Goal: Transaction & Acquisition: Purchase product/service

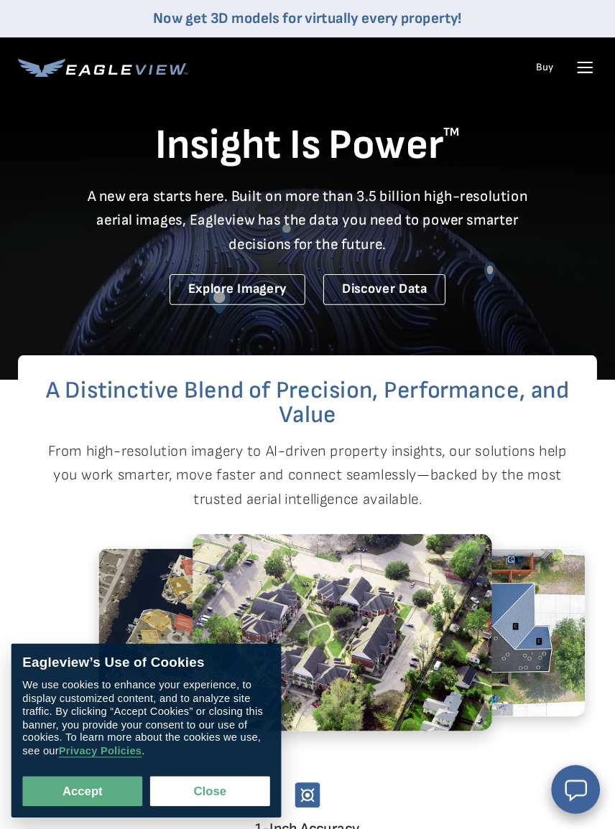
scroll to position [2, 0]
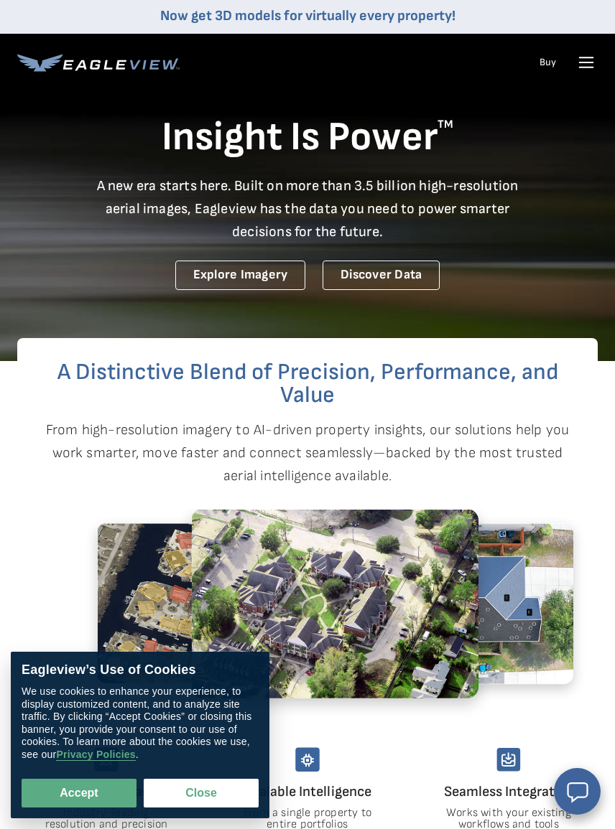
click at [580, 66] on icon at bounding box center [585, 62] width 23 height 23
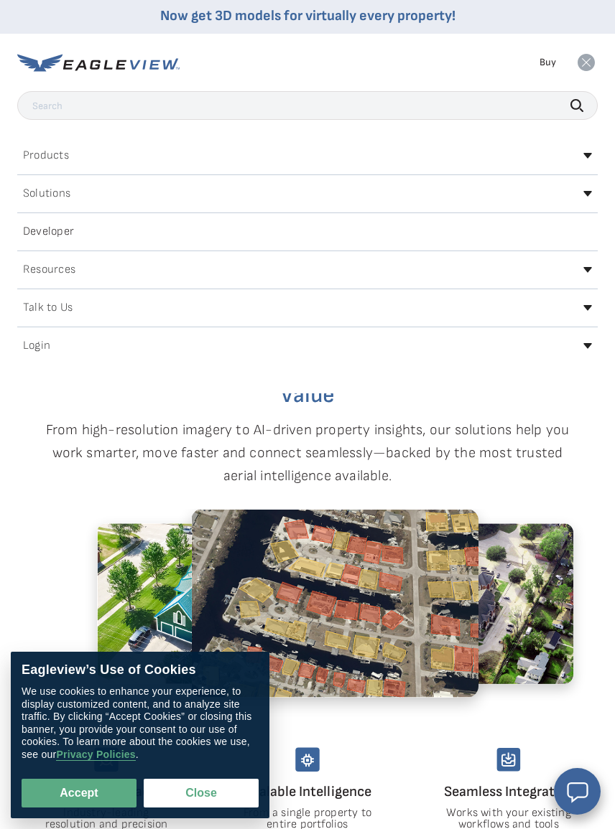
click at [47, 345] on h2 "Login" at bounding box center [36, 345] width 27 height 11
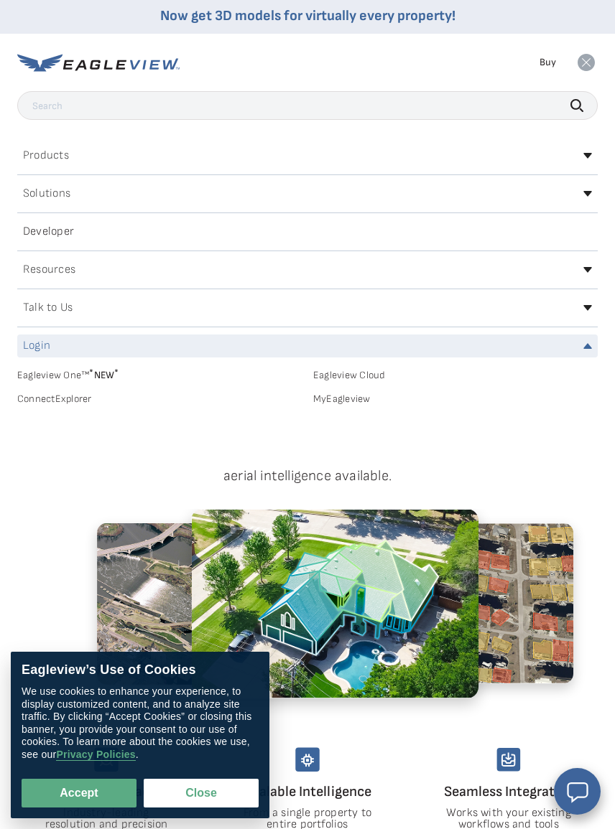
click at [348, 402] on link "MyEagleview" at bounding box center [455, 399] width 284 height 13
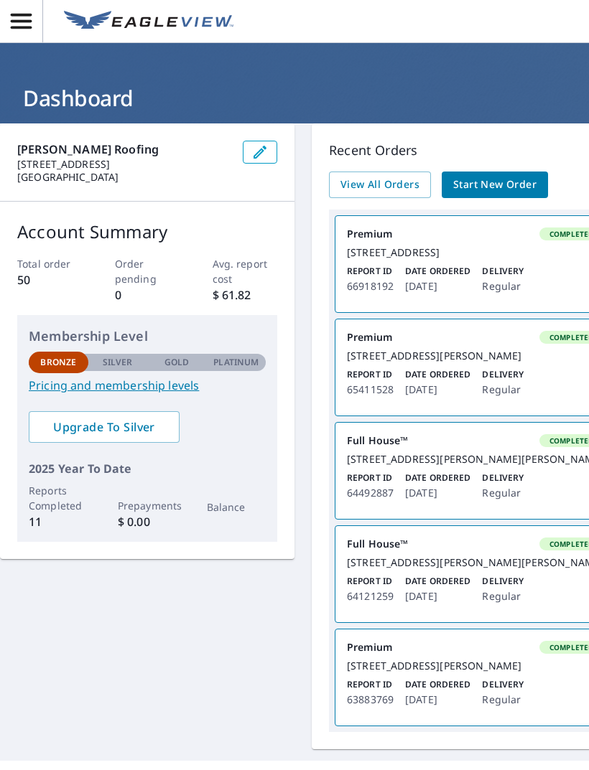
click at [508, 186] on span "Start New Order" at bounding box center [494, 185] width 83 height 18
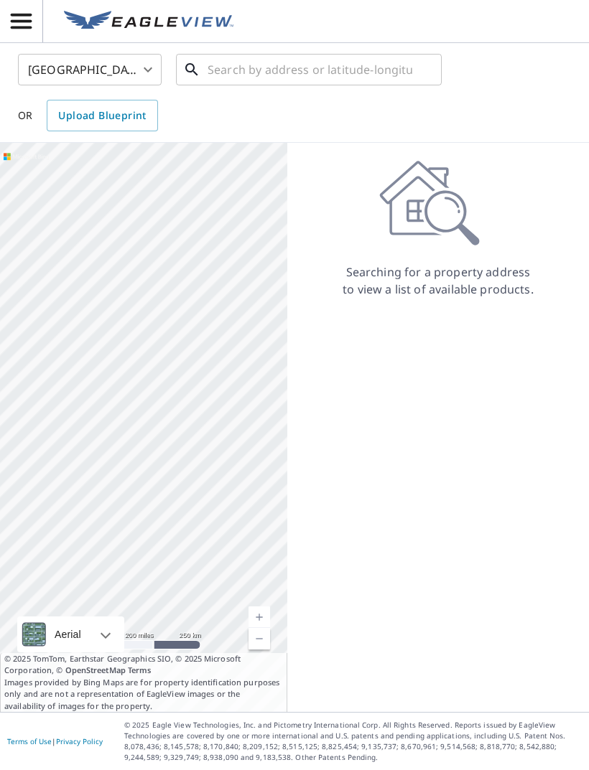
click at [298, 70] on input "text" at bounding box center [310, 70] width 205 height 40
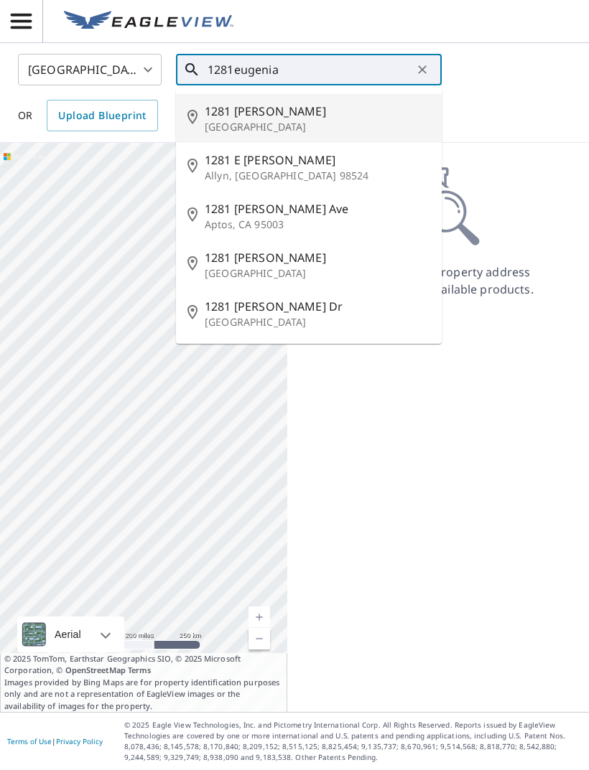
click at [285, 126] on p "[GEOGRAPHIC_DATA]" at bounding box center [317, 127] width 225 height 14
type input "1281 [PERSON_NAME] Terrace [GEOGRAPHIC_DATA], GA 30046"
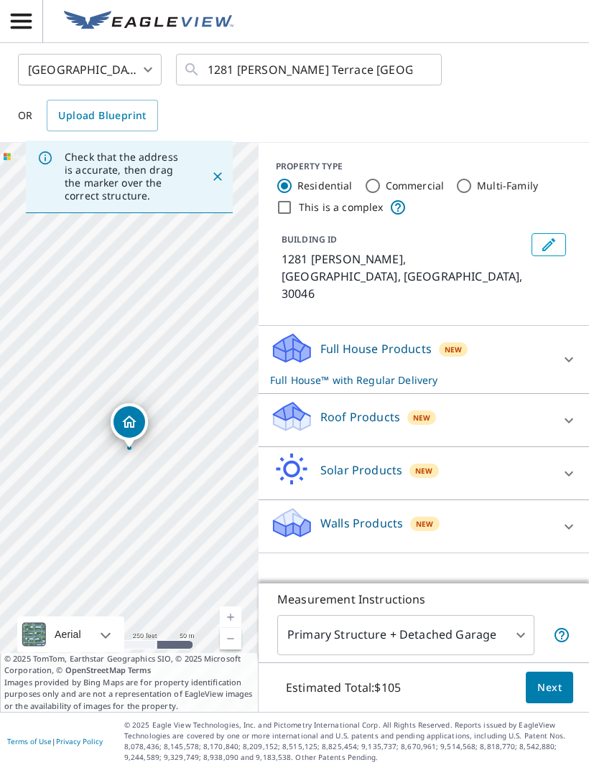
click at [571, 412] on icon at bounding box center [568, 420] width 17 height 17
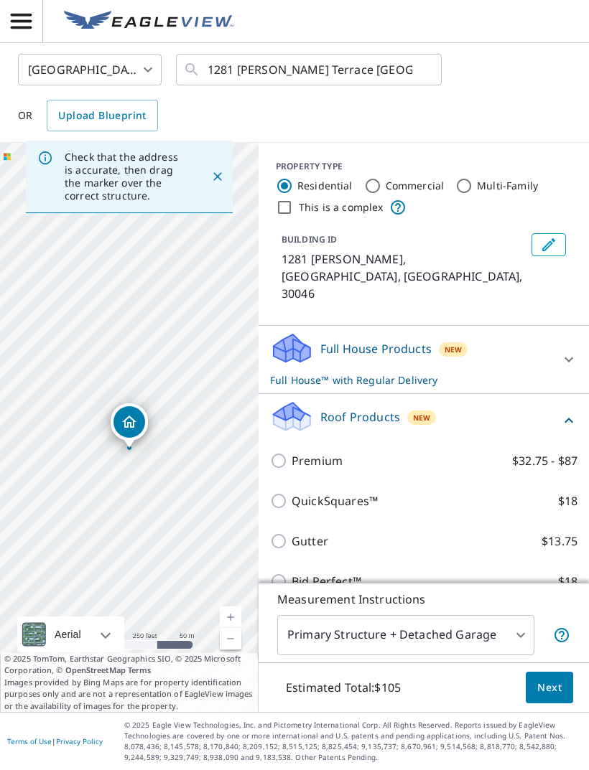
click at [280, 452] on input "Premium $32.75 - $87" at bounding box center [281, 460] width 22 height 17
checkbox input "true"
checkbox input "false"
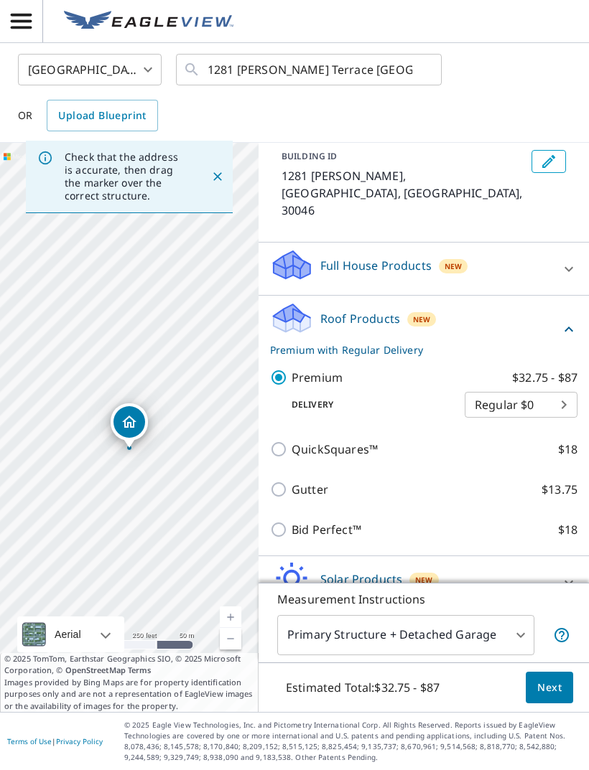
scroll to position [83, 0]
click at [546, 697] on span "Next" at bounding box center [549, 688] width 24 height 18
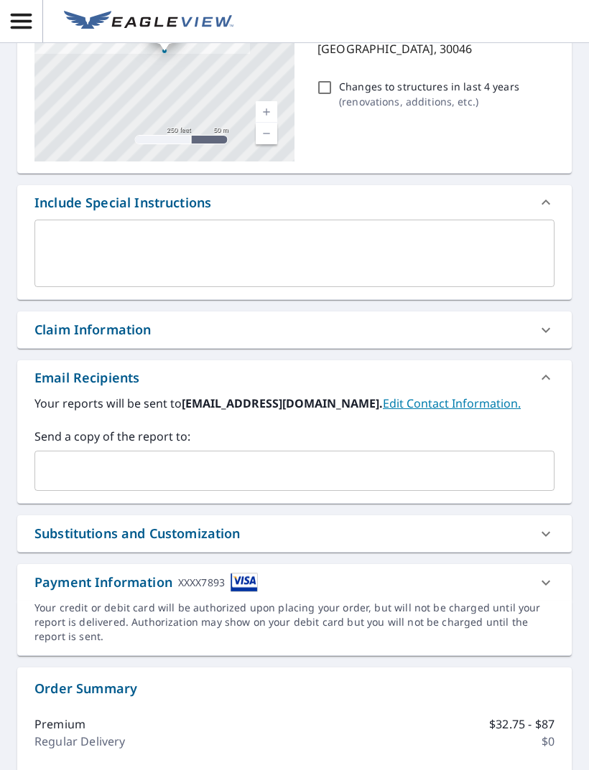
scroll to position [201, 0]
click at [191, 474] on input "text" at bounding box center [283, 470] width 485 height 27
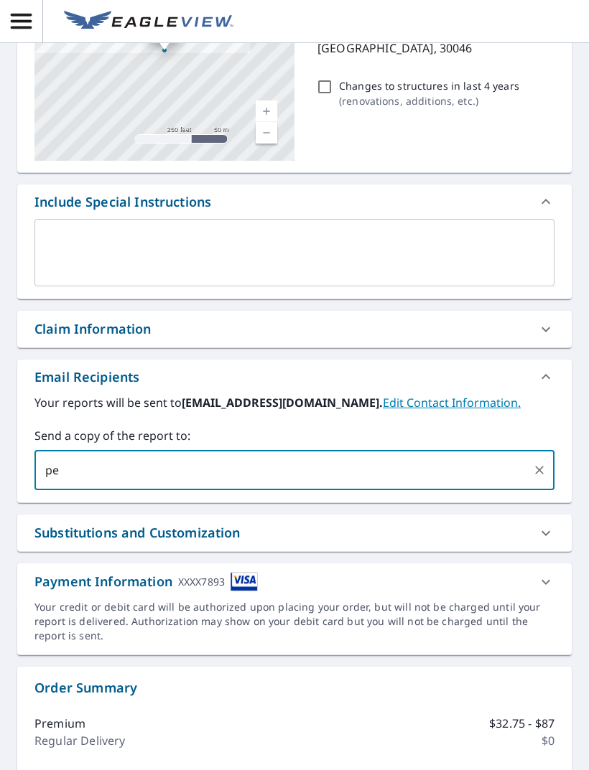
type input "p"
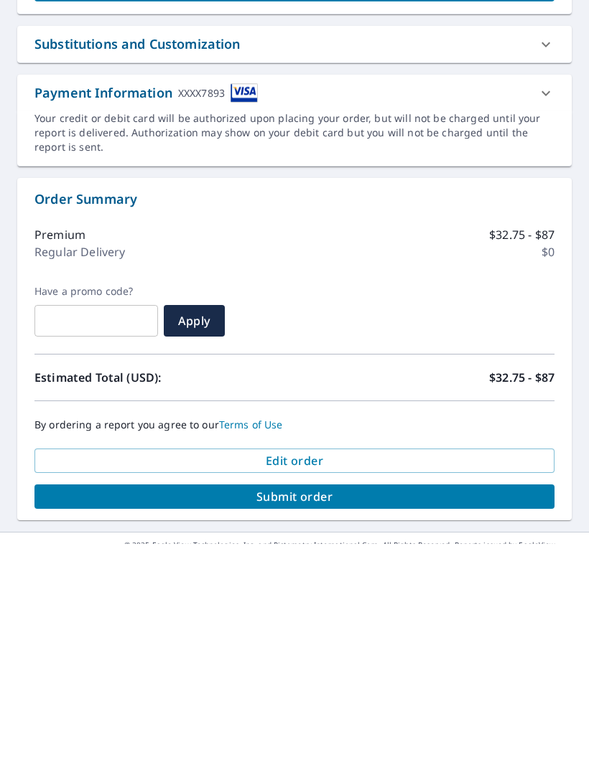
scroll to position [46, 0]
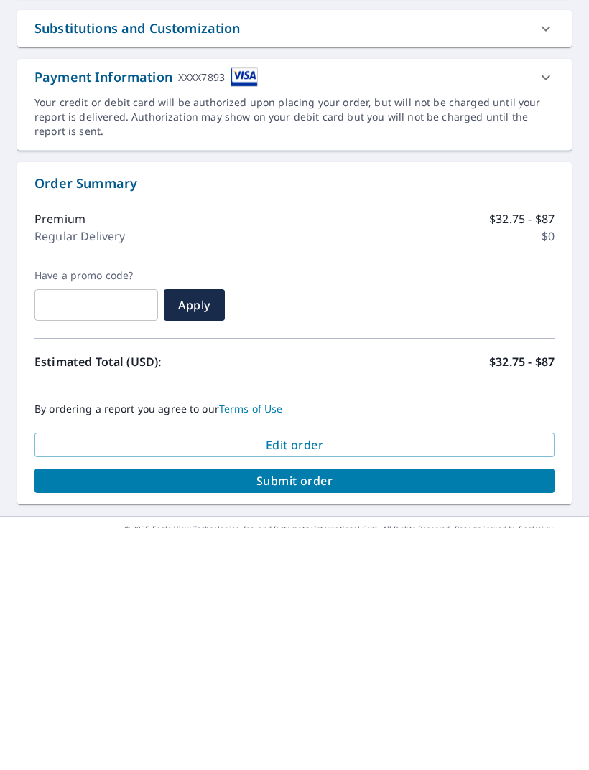
type input "christullis@yahoo.com"
click at [323, 715] on span "Submit order" at bounding box center [294, 723] width 497 height 16
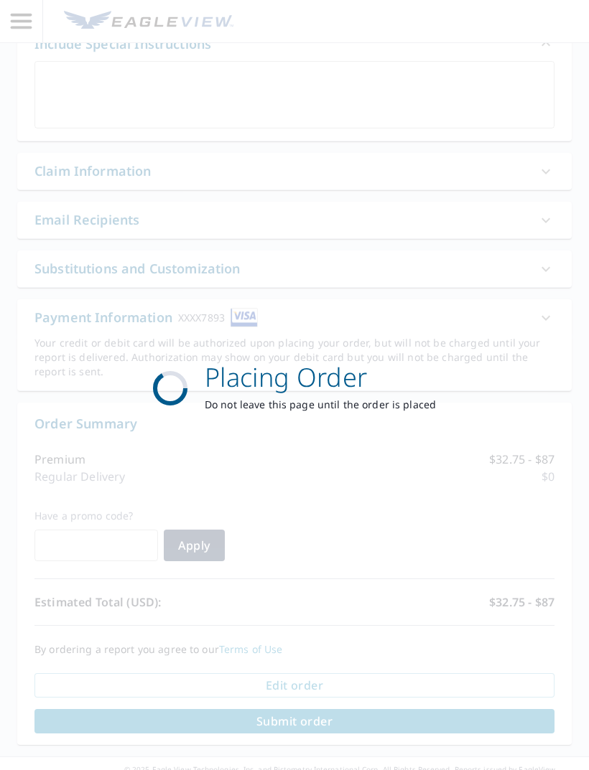
scroll to position [358, 0]
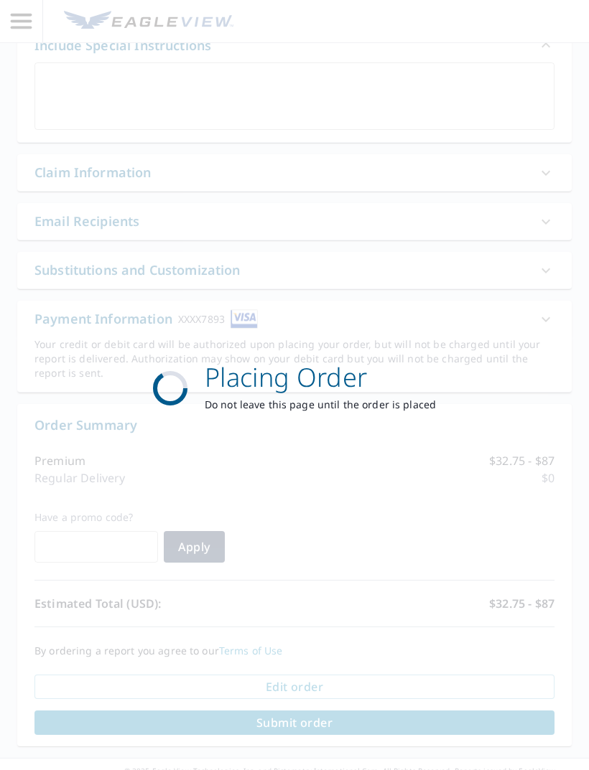
scroll to position [79, 0]
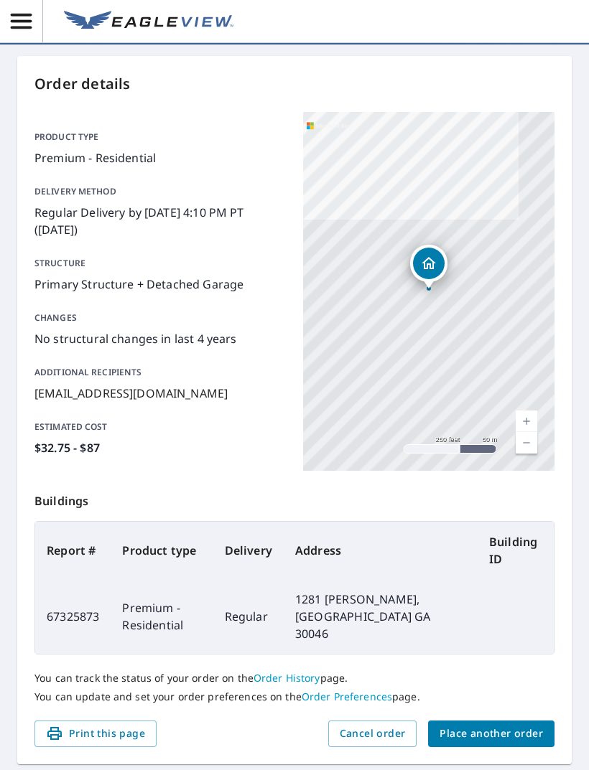
click at [122, 725] on span "Print this page" at bounding box center [95, 734] width 99 height 18
click at [105, 725] on span "Print this page" at bounding box center [95, 734] width 99 height 18
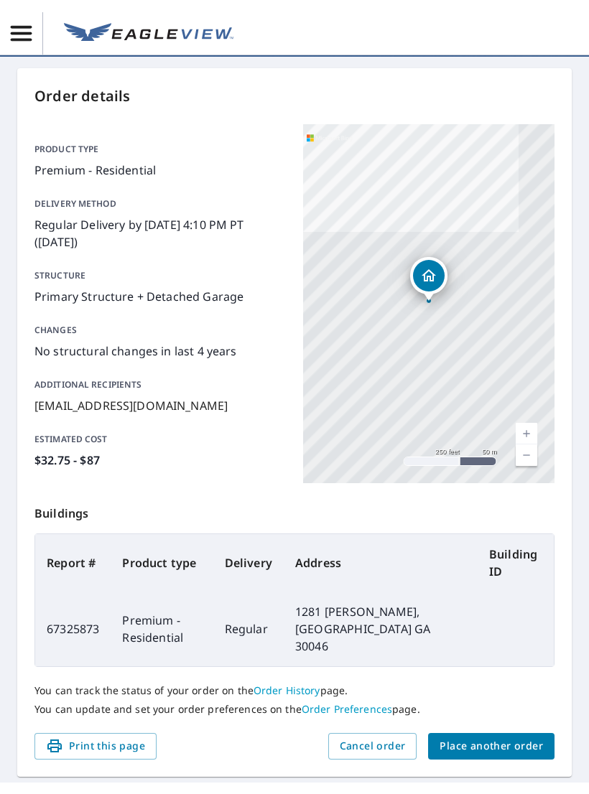
scroll to position [22, 0]
